Goal: Task Accomplishment & Management: Use online tool/utility

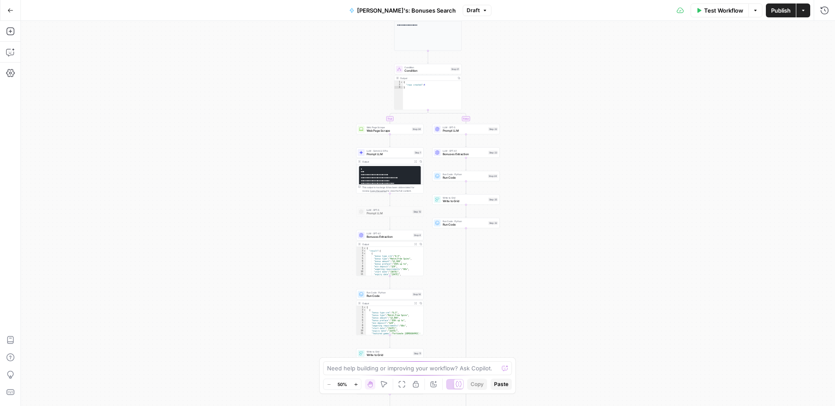
click at [10, 12] on icon "button" at bounding box center [10, 10] width 6 height 6
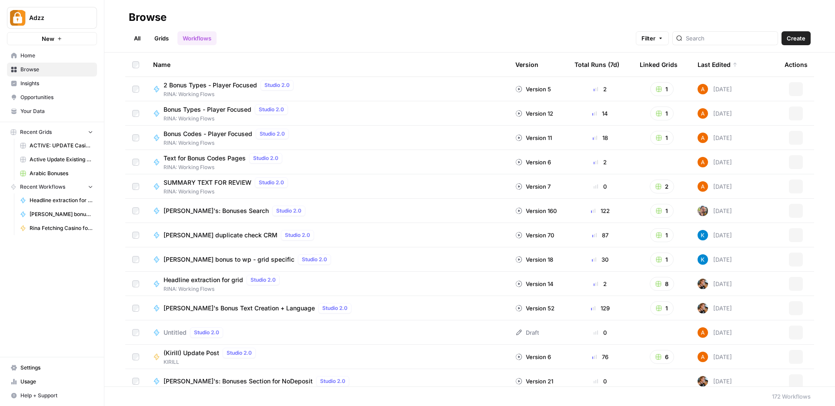
click at [37, 67] on span "Browse" at bounding box center [56, 70] width 73 height 8
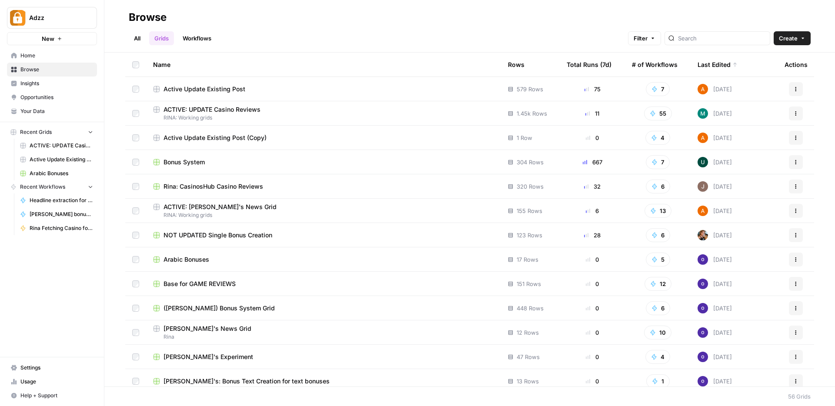
click at [183, 160] on span "Bonus System" at bounding box center [184, 162] width 41 height 9
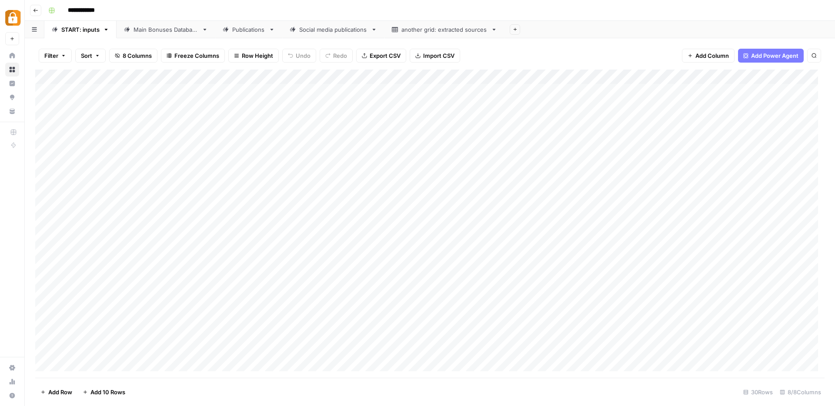
click at [154, 30] on div "Main Bonuses Database" at bounding box center [166, 29] width 65 height 9
click at [552, 87] on div "Add Column" at bounding box center [430, 224] width 790 height 309
click at [575, 150] on div "Add Column" at bounding box center [430, 224] width 790 height 309
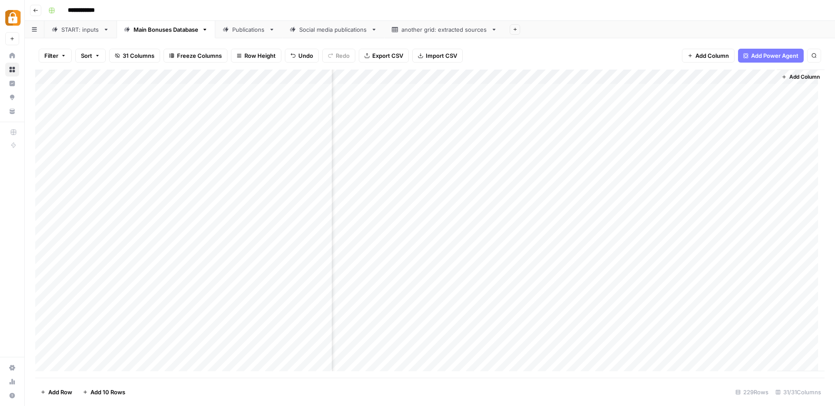
scroll to position [0, 1976]
click at [708, 91] on div "Add Column" at bounding box center [430, 224] width 790 height 309
click at [691, 126] on div "Add Column" at bounding box center [430, 224] width 790 height 309
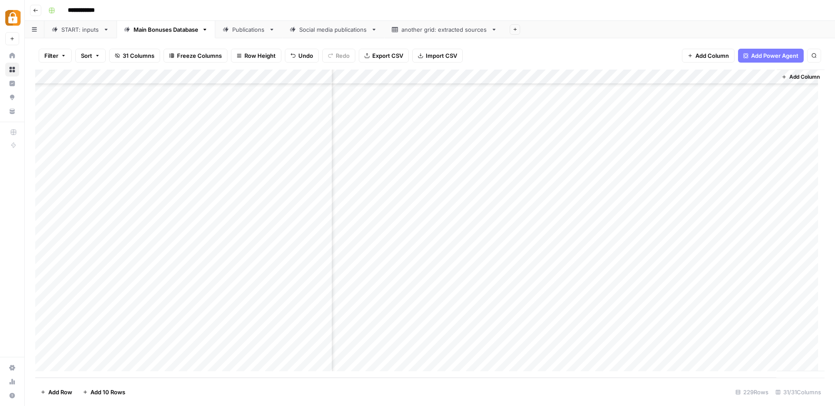
click at [574, 315] on div "Add Column" at bounding box center [430, 224] width 790 height 309
click at [688, 315] on div "Add Column" at bounding box center [430, 224] width 790 height 309
click at [598, 306] on div "Add Column" at bounding box center [430, 224] width 790 height 309
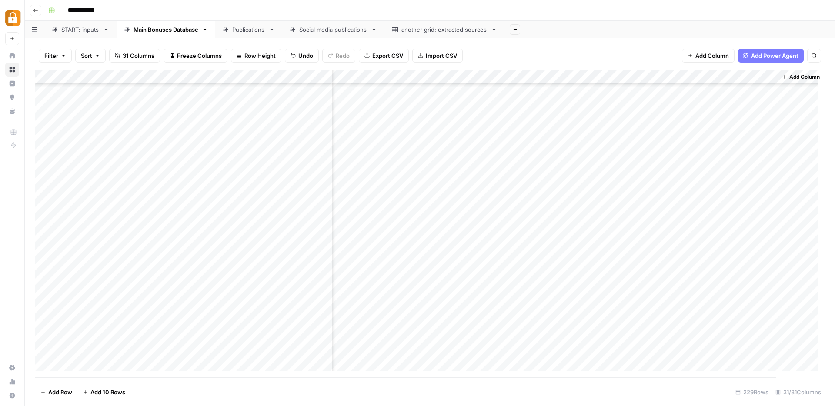
click at [624, 302] on div "Add Column" at bounding box center [430, 224] width 790 height 309
click at [664, 302] on div "Add Column" at bounding box center [430, 224] width 790 height 309
click at [637, 77] on div "Add Column" at bounding box center [430, 224] width 790 height 309
click at [548, 160] on span "Remove Column" at bounding box center [571, 162] width 76 height 9
click at [390, 94] on span "Delete" at bounding box center [386, 90] width 19 height 9
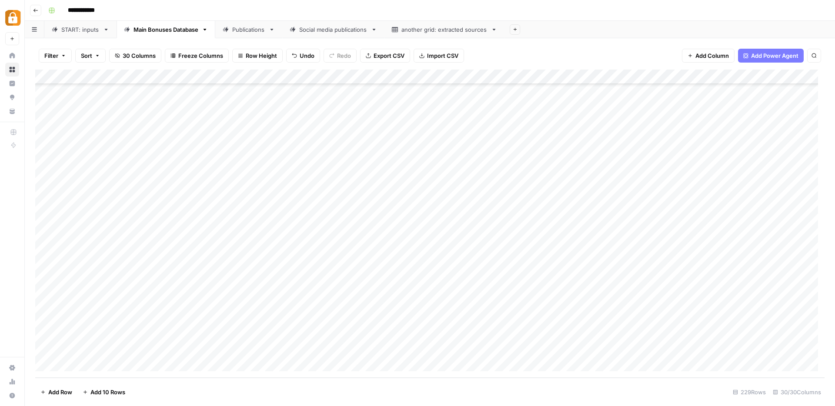
scroll to position [3115, 0]
click at [635, 78] on div "Add Column" at bounding box center [430, 224] width 790 height 309
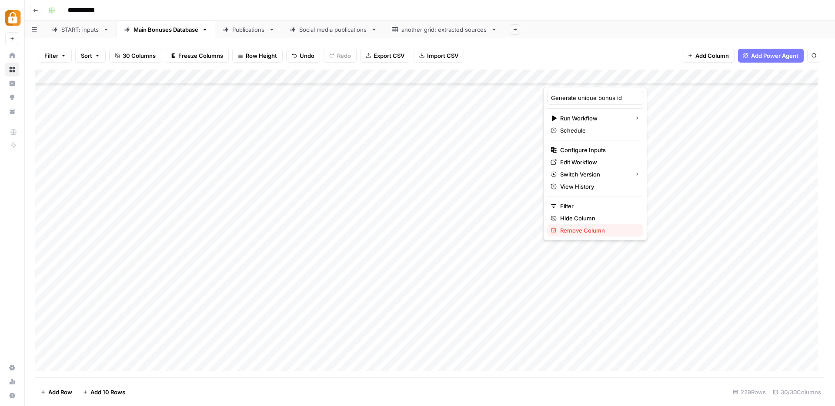
click at [577, 230] on span "Remove Column" at bounding box center [598, 230] width 76 height 9
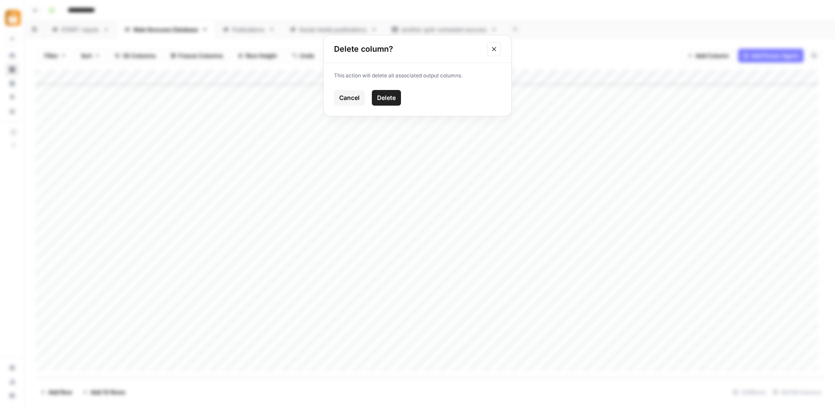
click at [384, 98] on span "Delete" at bounding box center [386, 98] width 19 height 9
click at [654, 320] on div "Add Column" at bounding box center [430, 224] width 790 height 309
click at [603, 337] on div "Add Column" at bounding box center [430, 224] width 790 height 309
click at [597, 349] on div "Add Column" at bounding box center [430, 224] width 790 height 309
click at [745, 319] on div "Add Column" at bounding box center [430, 224] width 790 height 309
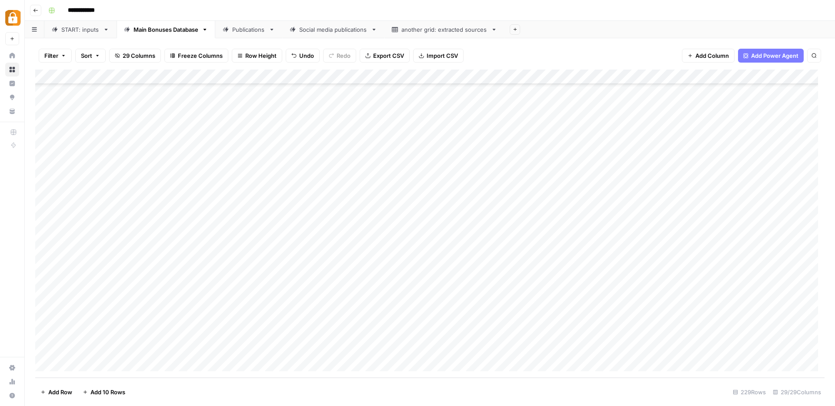
click at [745, 319] on div "Add Column" at bounding box center [430, 224] width 790 height 309
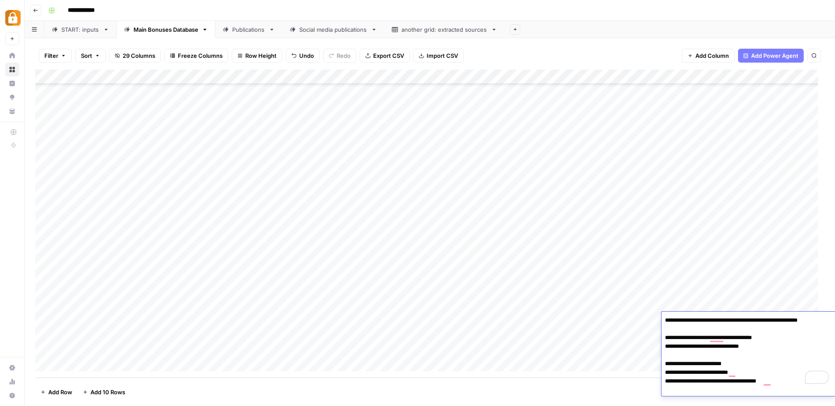
click at [74, 31] on div "START: inputs" at bounding box center [80, 29] width 38 height 9
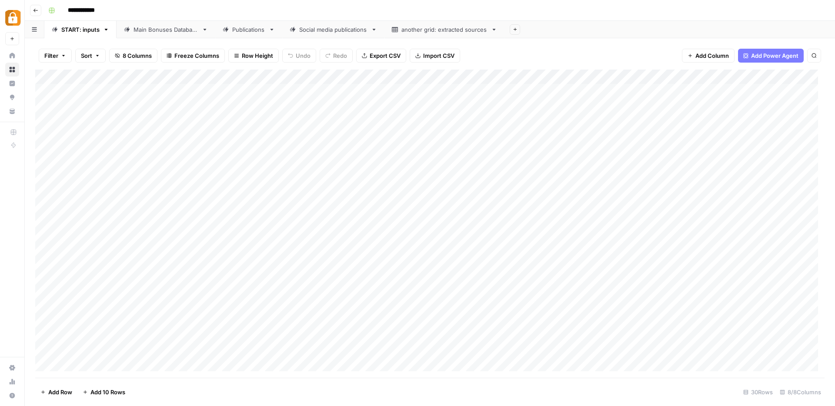
scroll to position [171, 0]
click at [191, 349] on div "Add Column" at bounding box center [430, 224] width 790 height 309
click at [185, 350] on div "Add Column" at bounding box center [430, 224] width 790 height 309
click at [168, 349] on button "Rina" at bounding box center [167, 349] width 18 height 10
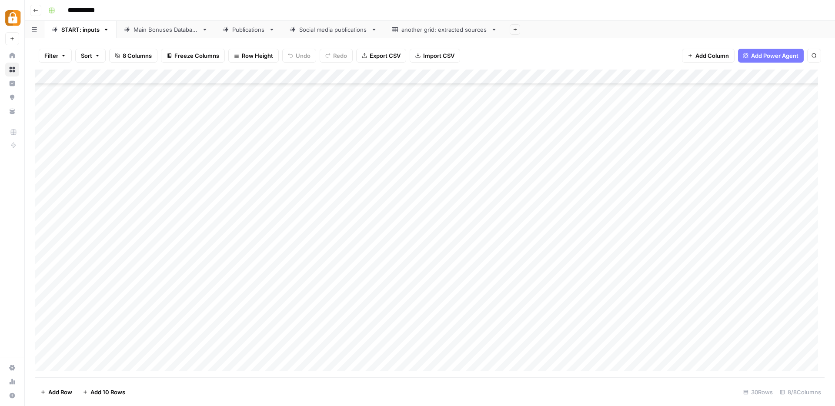
click at [262, 348] on div "Add Column" at bounding box center [430, 224] width 790 height 309
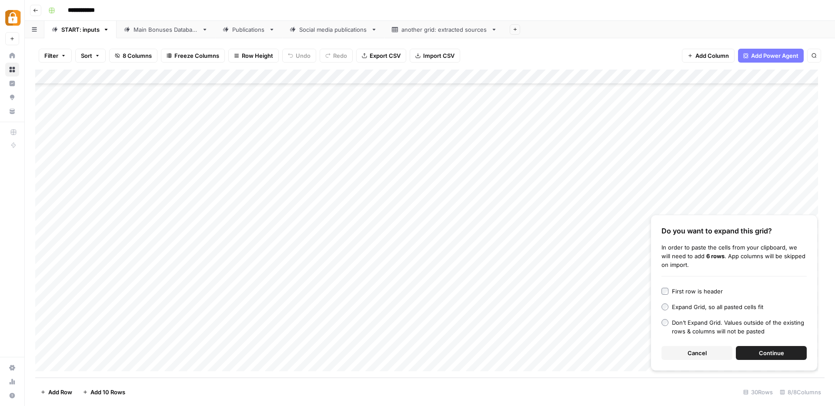
click at [766, 352] on span "Continue" at bounding box center [771, 353] width 25 height 9
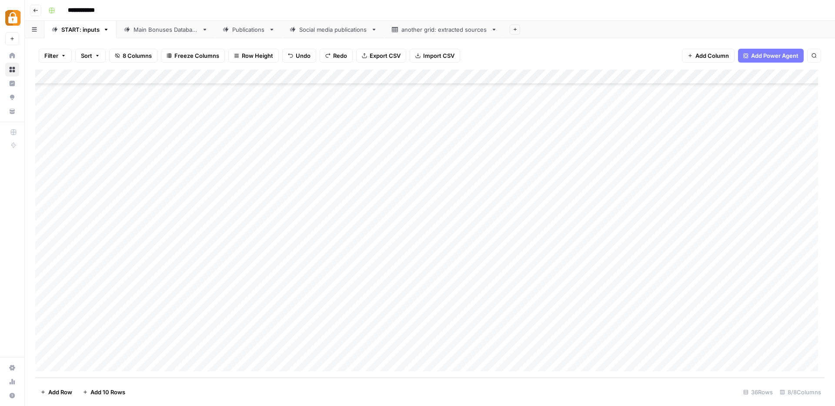
click at [266, 260] on div "Add Column" at bounding box center [430, 224] width 790 height 309
click at [266, 260] on textarea at bounding box center [291, 261] width 139 height 12
type textarea "**********"
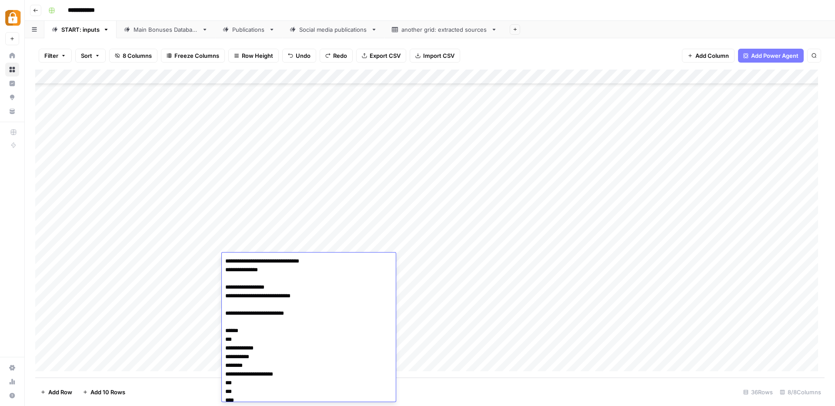
scroll to position [176, 0]
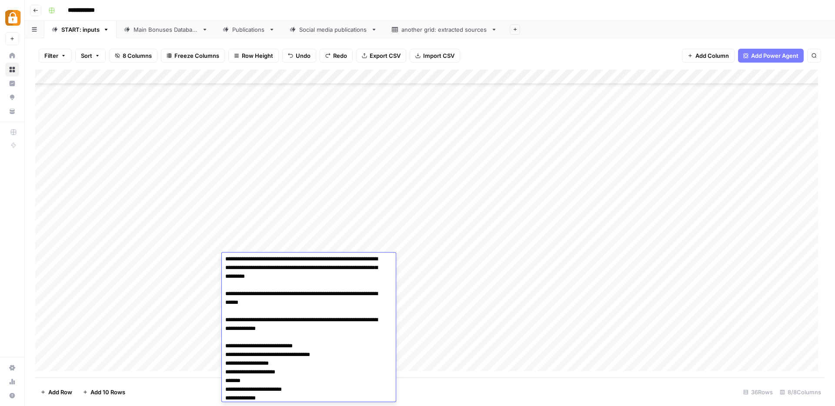
click at [539, 263] on div "Add Column" at bounding box center [430, 224] width 790 height 309
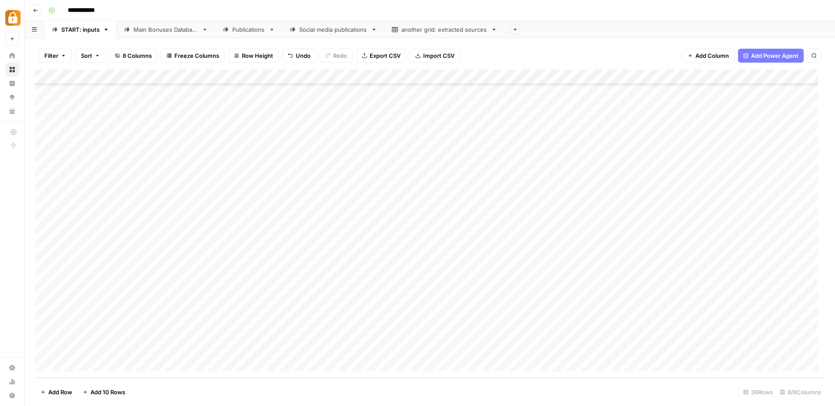
click at [792, 260] on div "Add Column" at bounding box center [430, 224] width 790 height 309
click at [161, 29] on div "Main Bonuses Database" at bounding box center [166, 29] width 65 height 9
click at [258, 346] on div "Add Column" at bounding box center [430, 224] width 790 height 309
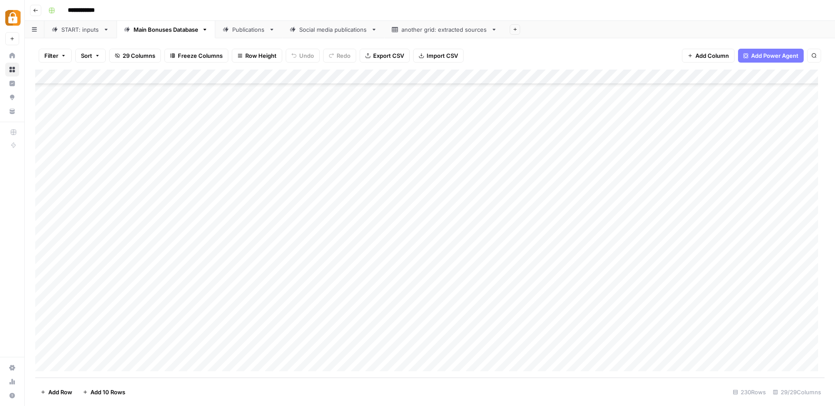
click at [258, 346] on div "Add Column" at bounding box center [430, 224] width 790 height 309
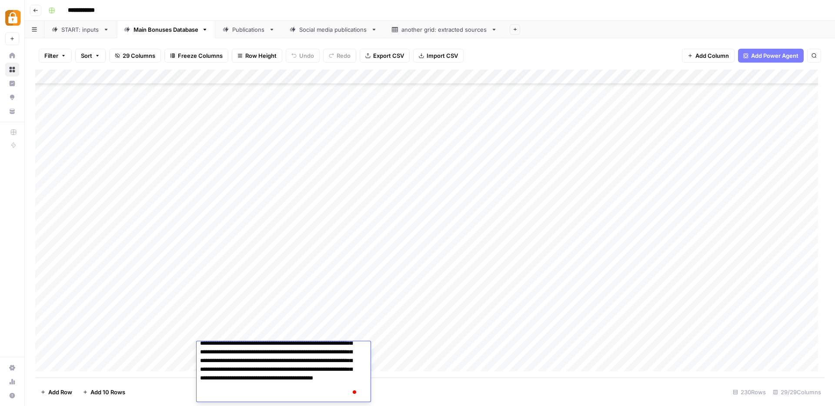
click at [603, 349] on div "Add Column" at bounding box center [430, 224] width 790 height 309
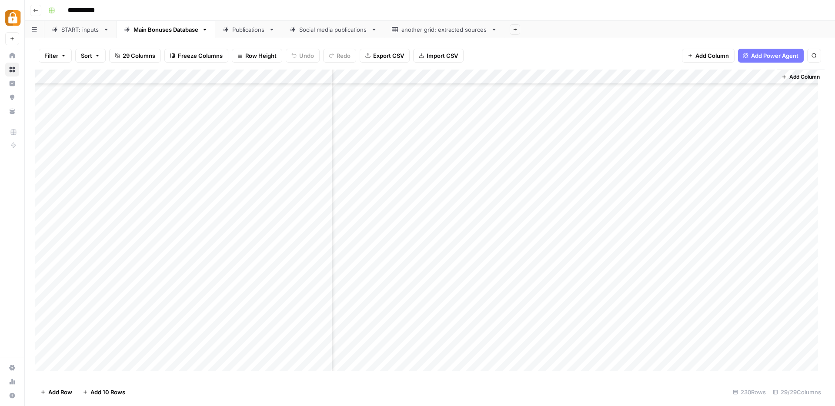
scroll to position [0, 1737]
click at [700, 91] on div "Add Column" at bounding box center [430, 224] width 790 height 309
click at [687, 346] on div "Add Column" at bounding box center [430, 224] width 790 height 309
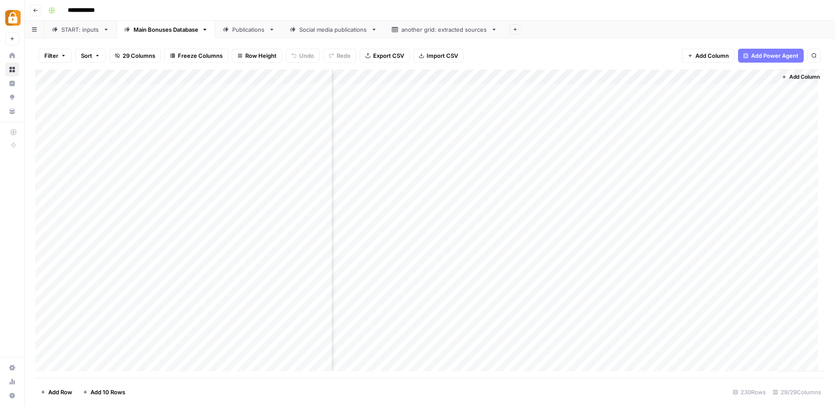
click at [710, 136] on div "Add Column" at bounding box center [430, 224] width 790 height 309
click at [702, 346] on div "Add Column" at bounding box center [430, 224] width 790 height 309
click at [598, 349] on div "Add Column" at bounding box center [430, 224] width 790 height 309
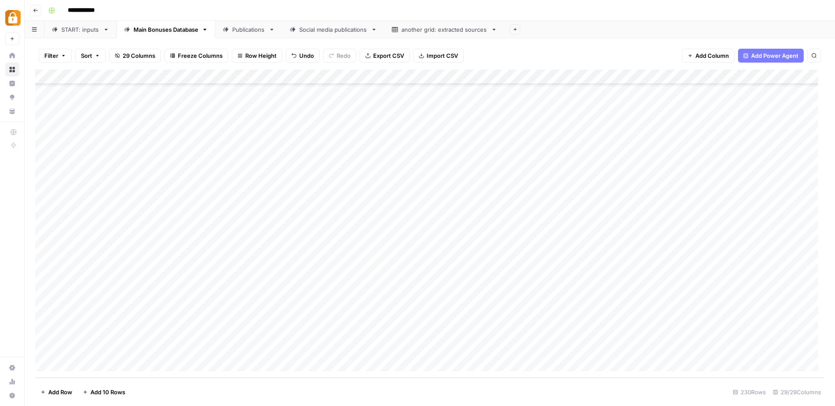
click at [718, 351] on div "Add Column" at bounding box center [430, 224] width 790 height 309
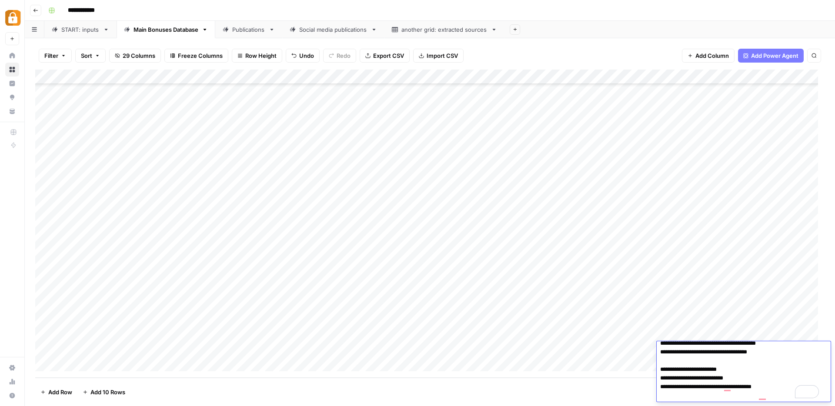
scroll to position [33, 0]
